Goal: Check status: Check status

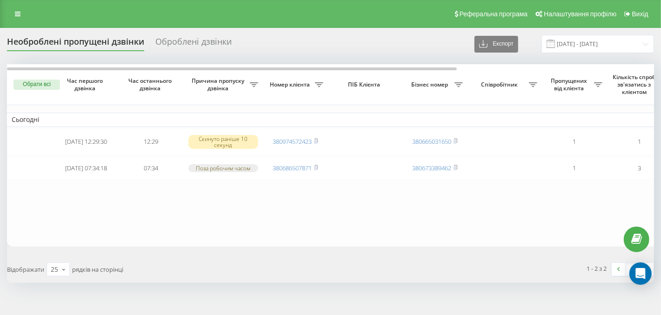
click at [173, 43] on div "Оброблені дзвінки" at bounding box center [193, 44] width 76 height 14
click at [162, 41] on div "Оброблені дзвінки" at bounding box center [193, 44] width 76 height 14
click at [173, 43] on div "Оброблені дзвінки" at bounding box center [193, 44] width 76 height 14
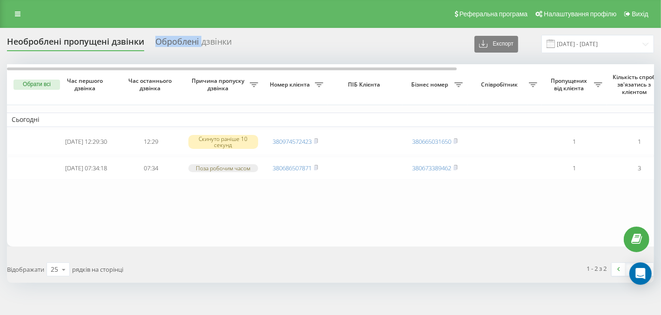
click at [173, 43] on div "Оброблені дзвінки" at bounding box center [193, 44] width 76 height 14
